Goal: Transaction & Acquisition: Purchase product/service

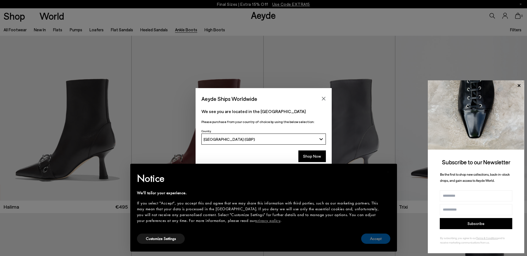
click at [365, 236] on button "Accept" at bounding box center [375, 239] width 29 height 10
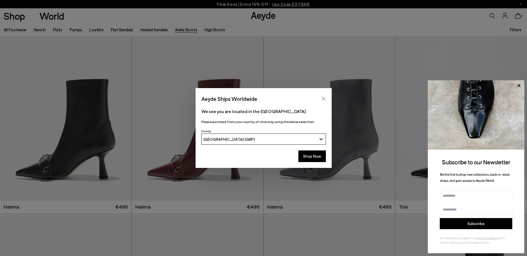
click at [322, 99] on icon "Close" at bounding box center [323, 99] width 4 height 4
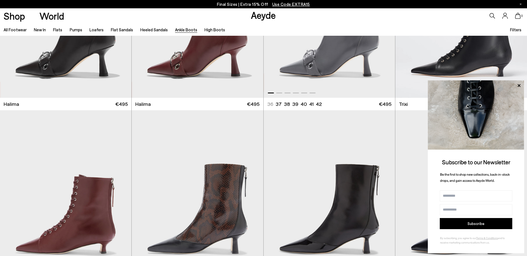
scroll to position [194, 0]
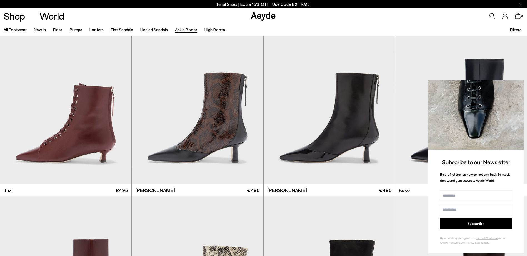
click at [519, 85] on icon at bounding box center [518, 85] width 3 height 3
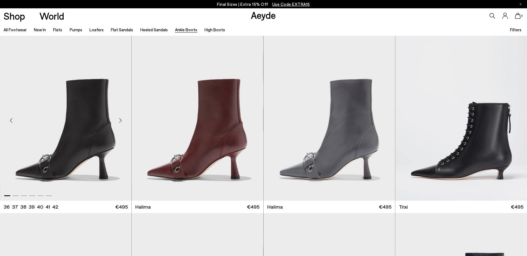
click at [123, 122] on div "Next slide" at bounding box center [120, 120] width 17 height 17
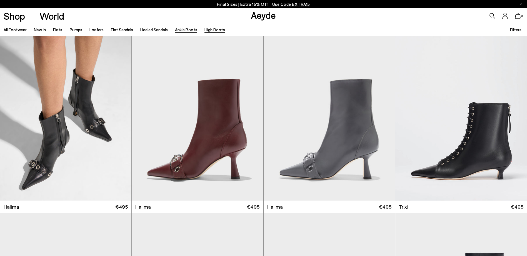
click at [208, 31] on link "High Boots" at bounding box center [214, 29] width 21 height 5
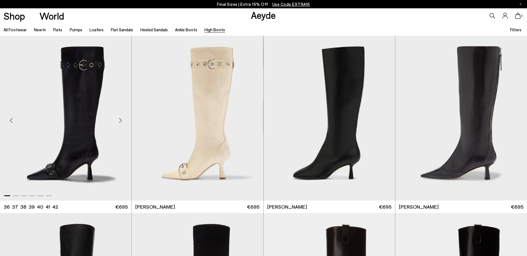
click at [120, 122] on div "Next slide" at bounding box center [120, 120] width 17 height 17
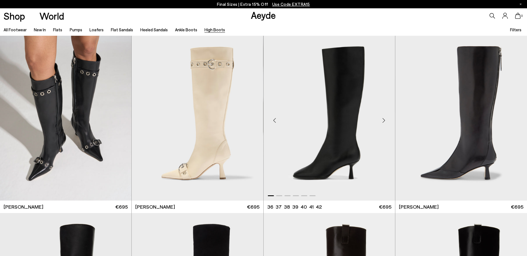
click at [385, 122] on div "Next slide" at bounding box center [383, 120] width 17 height 17
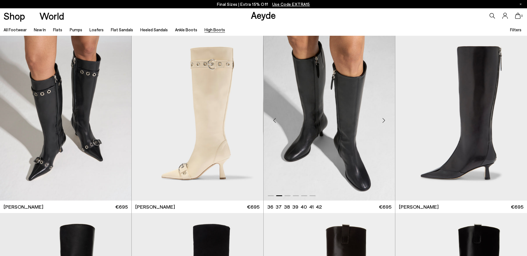
click at [385, 122] on div "Next slide" at bounding box center [383, 120] width 17 height 17
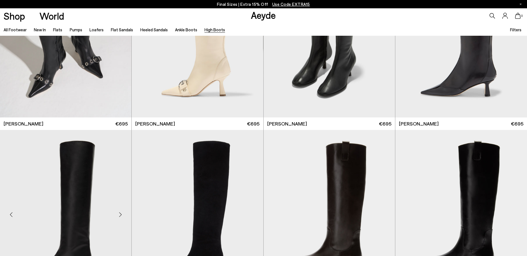
scroll to position [167, 0]
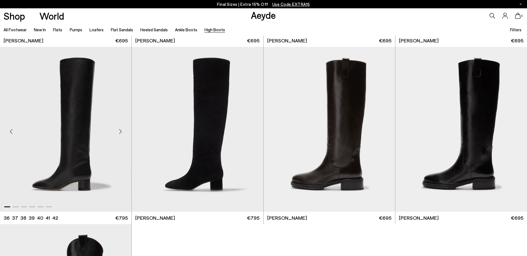
click at [119, 132] on div "Next slide" at bounding box center [120, 131] width 17 height 17
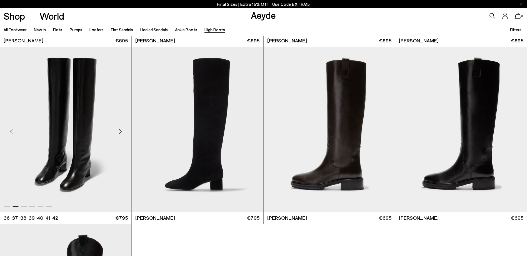
click at [119, 132] on div "Next slide" at bounding box center [120, 131] width 17 height 17
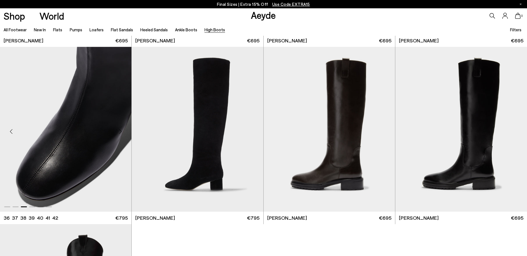
click at [119, 132] on div "Next slide" at bounding box center [120, 131] width 17 height 17
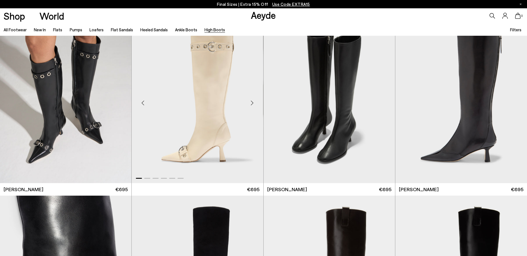
scroll to position [0, 0]
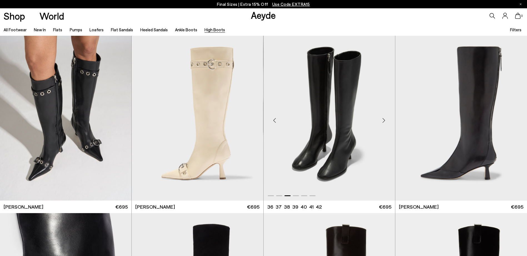
click at [345, 139] on img "3 / 6" at bounding box center [328, 118] width 131 height 165
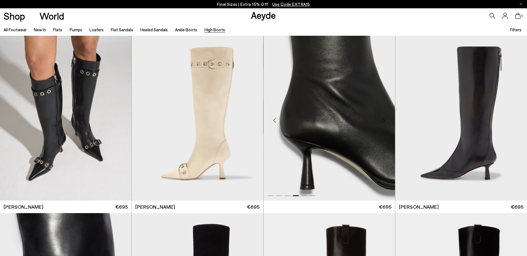
click at [354, 88] on img "4 / 6" at bounding box center [328, 118] width 131 height 165
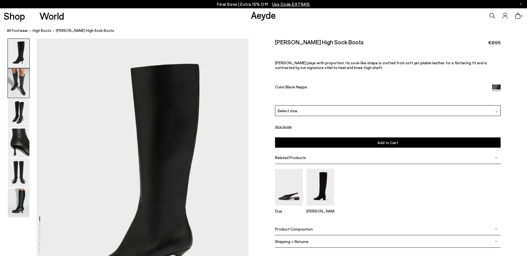
click at [21, 80] on img at bounding box center [19, 83] width 22 height 29
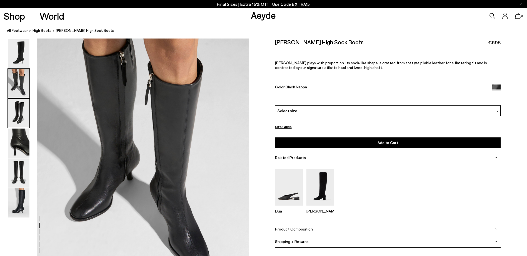
click at [19, 111] on img at bounding box center [19, 113] width 22 height 29
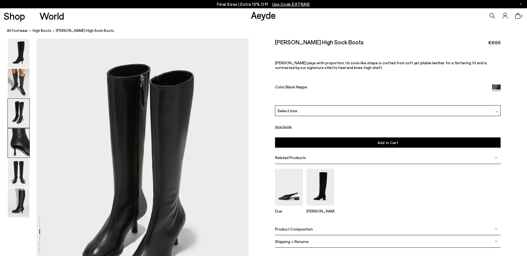
click at [22, 135] on img at bounding box center [19, 143] width 22 height 29
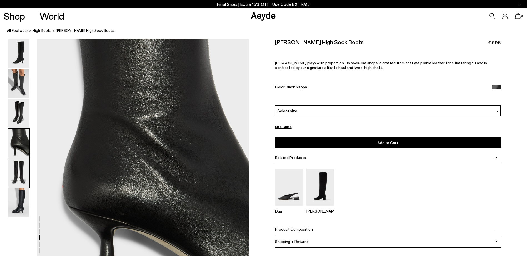
click at [20, 170] on img at bounding box center [19, 173] width 22 height 29
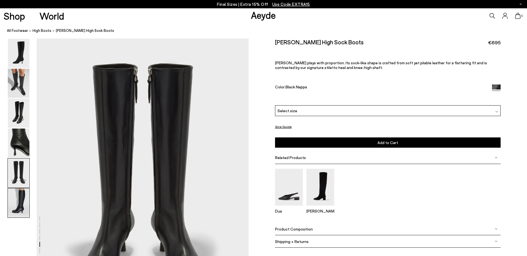
click at [18, 198] on img at bounding box center [19, 203] width 22 height 29
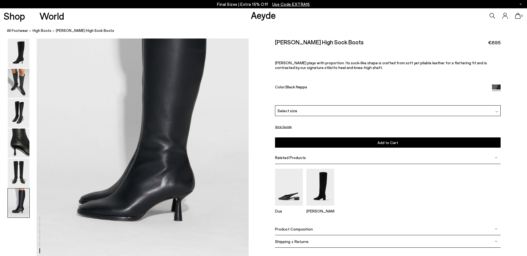
scroll to position [1482, 0]
